Goal: Information Seeking & Learning: Check status

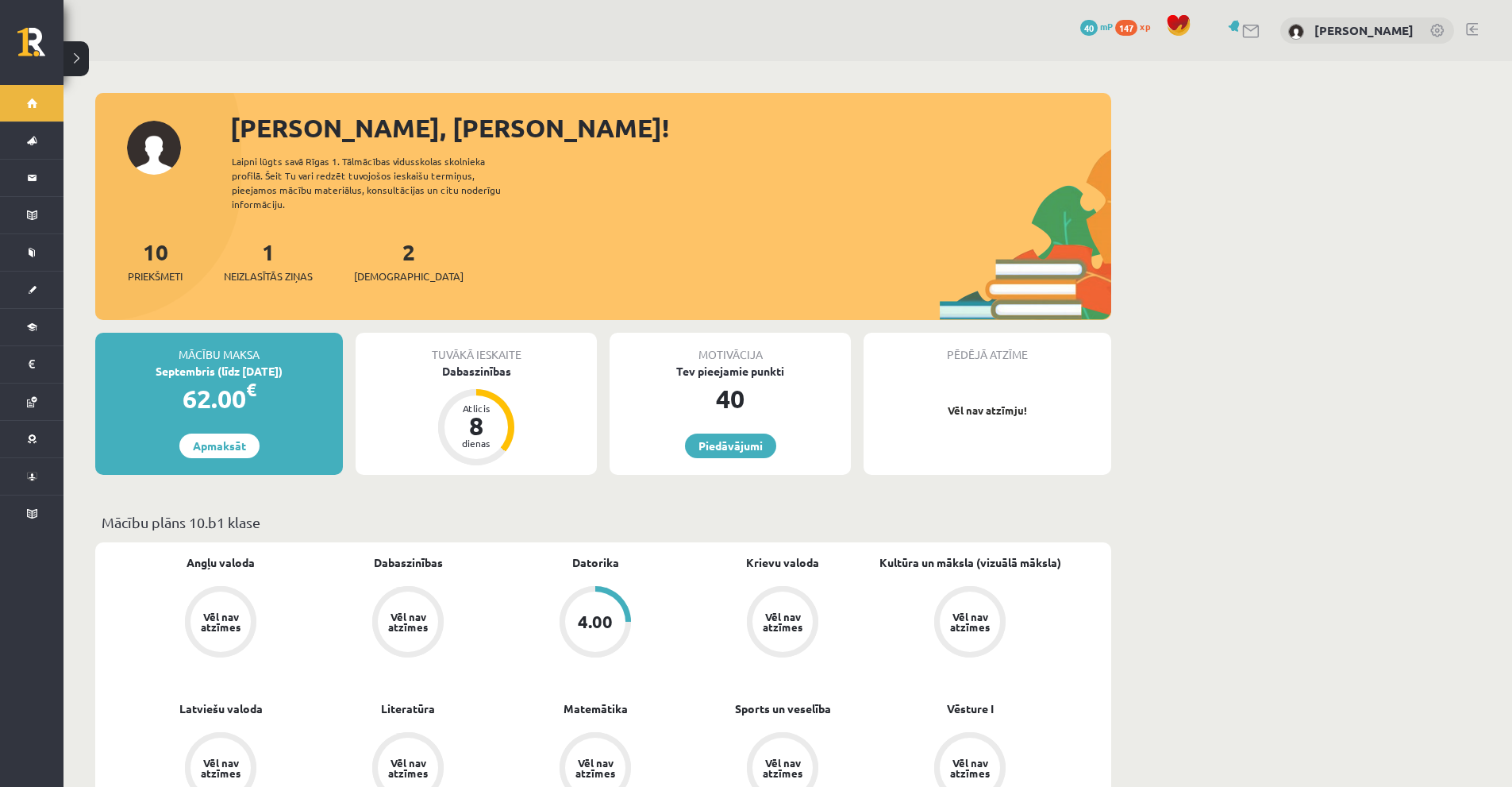
click at [1242, 32] on link at bounding box center [1252, 31] width 19 height 14
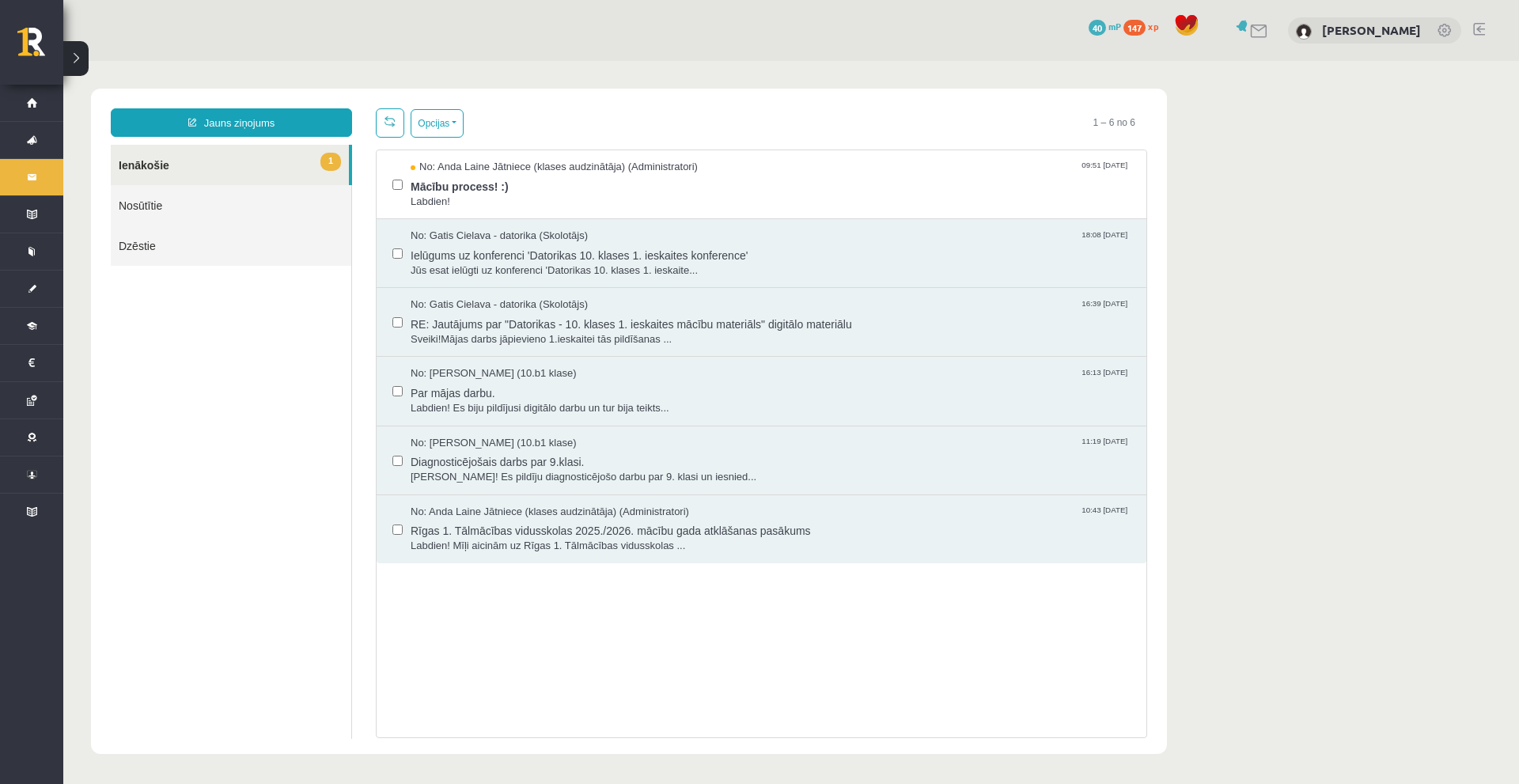
click at [1236, 25] on link at bounding box center [1244, 26] width 16 height 12
click at [543, 197] on span "Labdien!" at bounding box center [770, 201] width 720 height 15
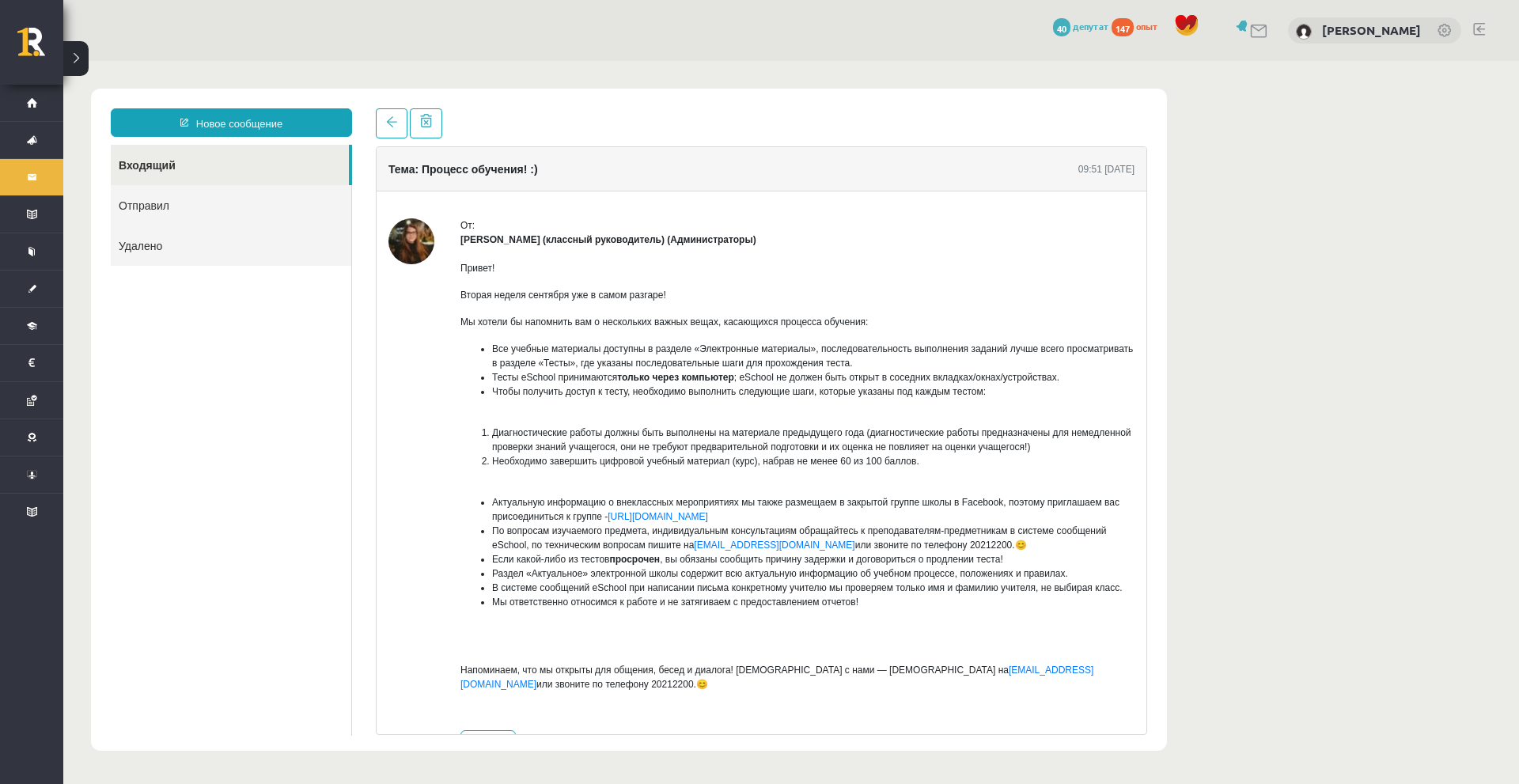
click at [1305, 186] on body "Новое сообщение Входящий Отправил Удалено ******** ******** ******* Тема: Проце…" at bounding box center [792, 420] width 1456 height 717
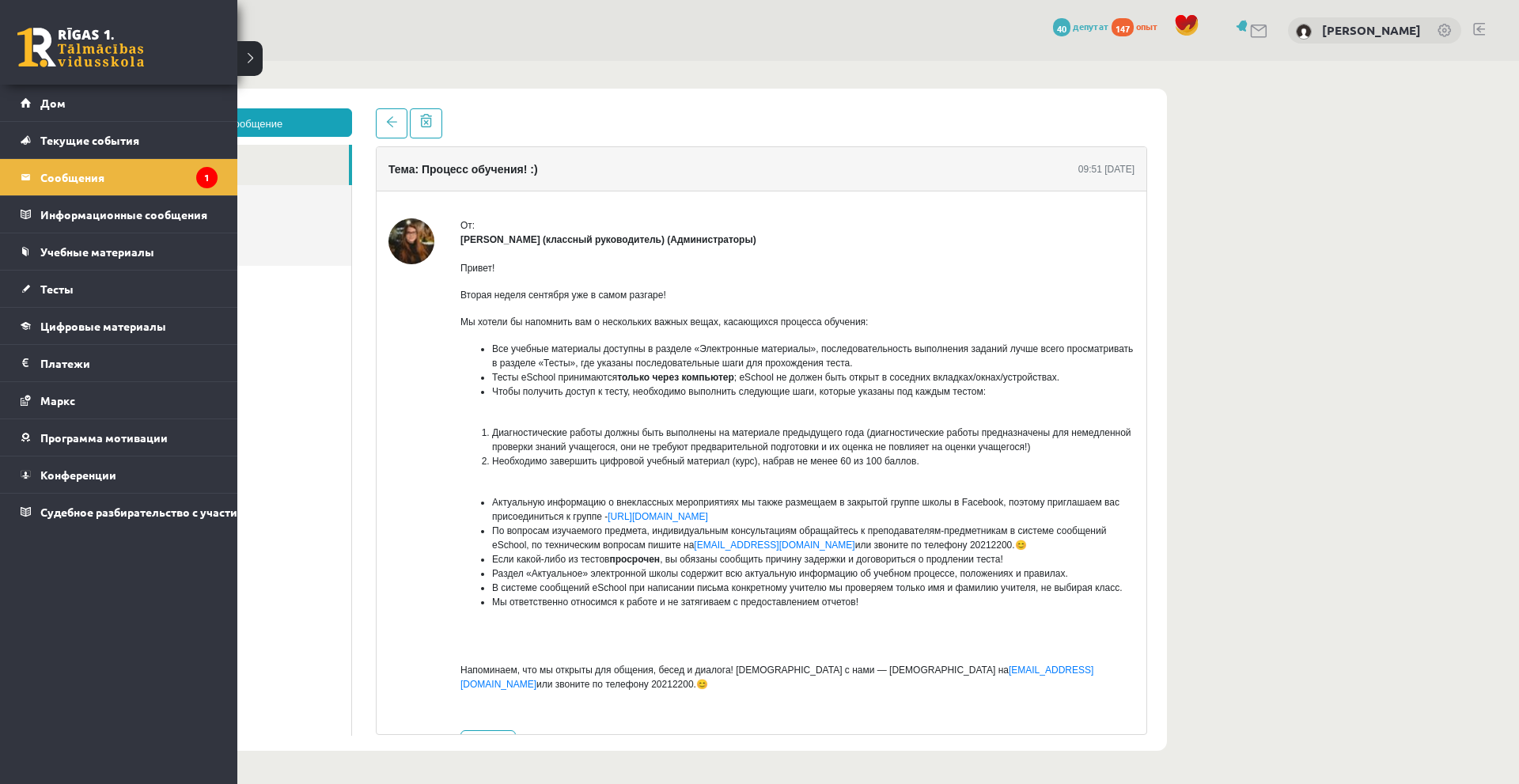
click at [56, 51] on link at bounding box center [81, 47] width 127 height 39
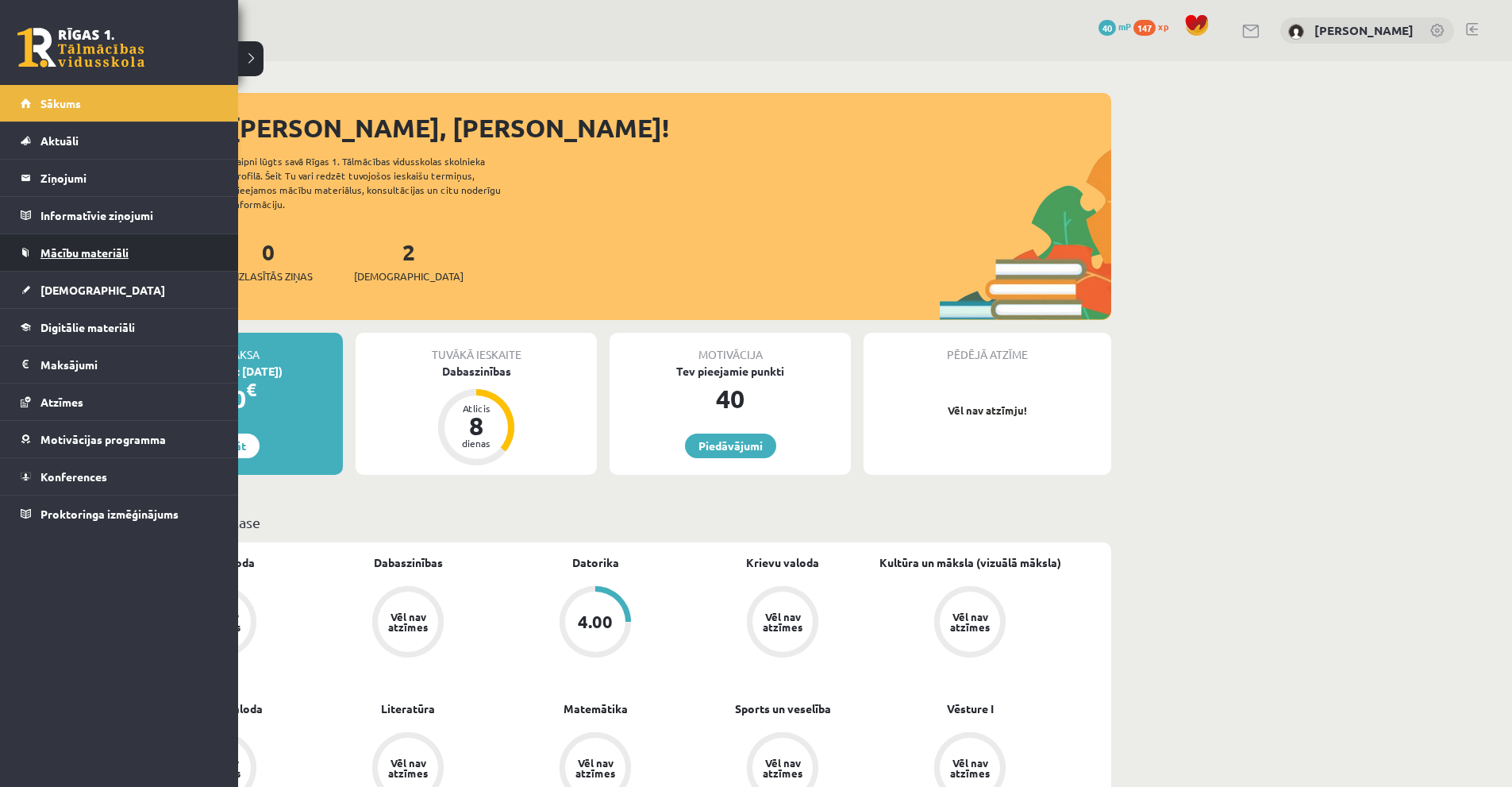
click at [95, 255] on span "Mācību materiāli" at bounding box center [84, 252] width 88 height 15
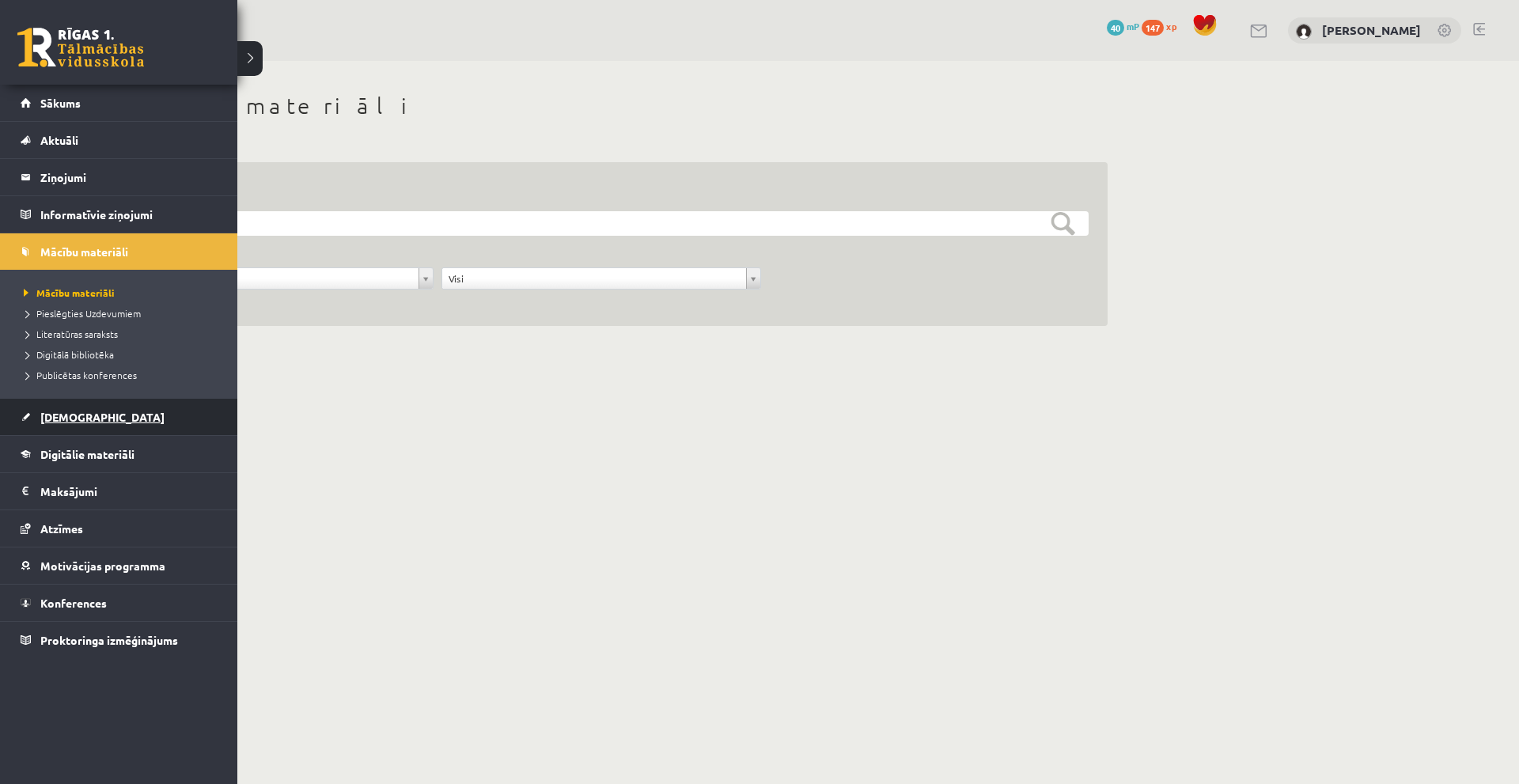
click at [77, 412] on span "[DEMOGRAPHIC_DATA]" at bounding box center [102, 417] width 124 height 15
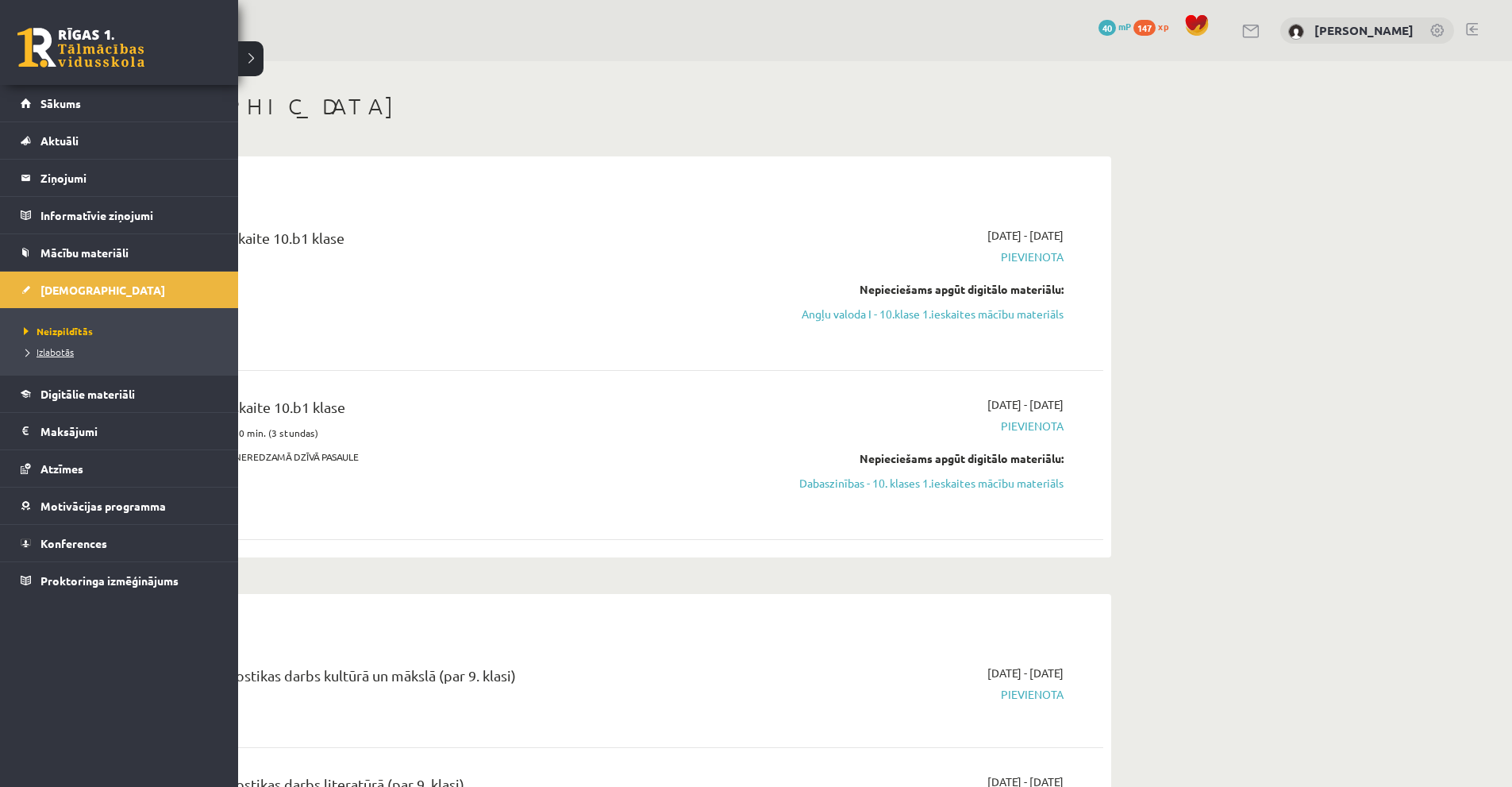
click at [48, 349] on span "Izlabotās" at bounding box center [47, 352] width 54 height 13
